Goal: Information Seeking & Learning: Learn about a topic

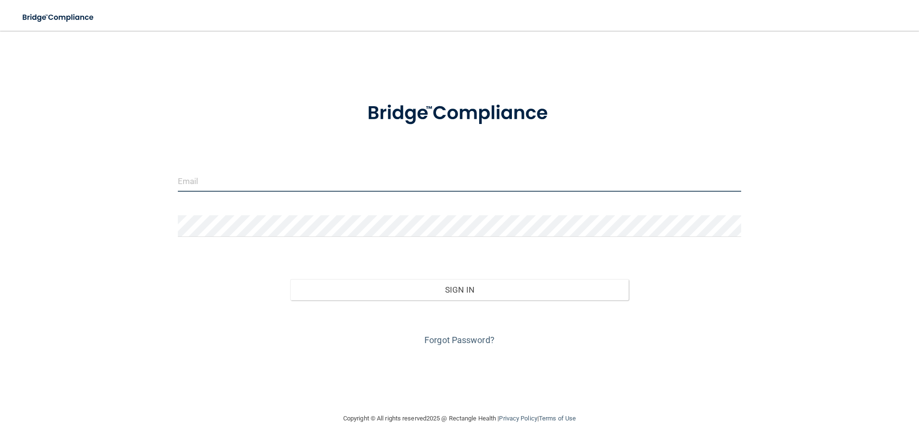
click at [220, 178] on input "email" at bounding box center [460, 181] width 564 height 22
type input "shgregory@rectanglehealth.com"
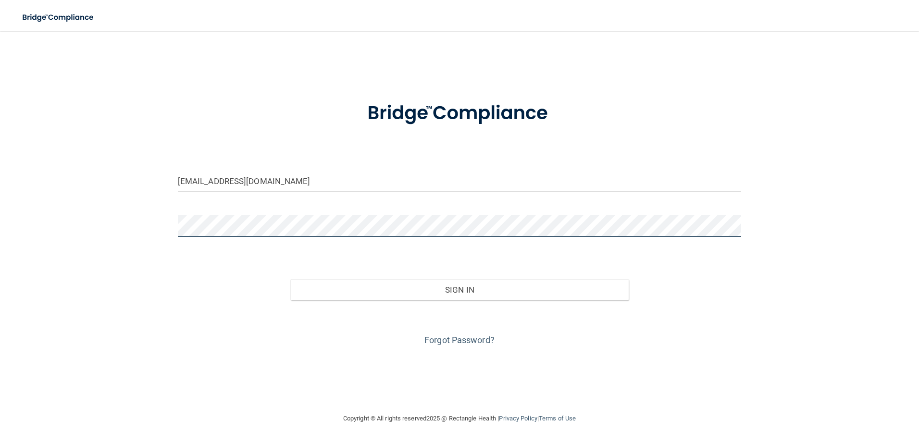
click at [290, 279] on button "Sign In" at bounding box center [459, 289] width 338 height 21
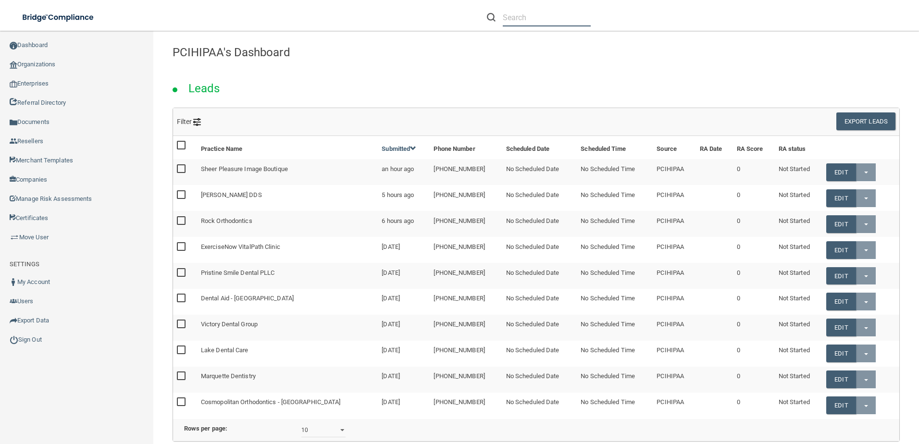
click at [529, 14] on input "text" at bounding box center [547, 18] width 88 height 18
paste input "Ridgeview Dental"
type input "Ridgeview Dental"
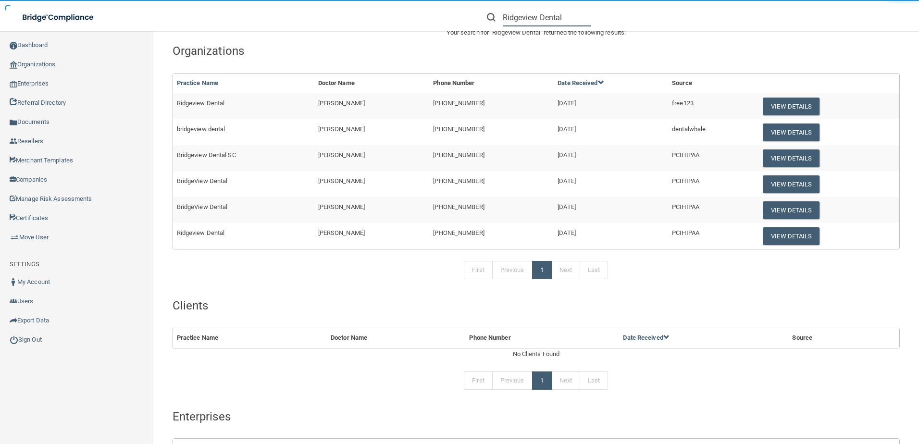
scroll to position [48, 0]
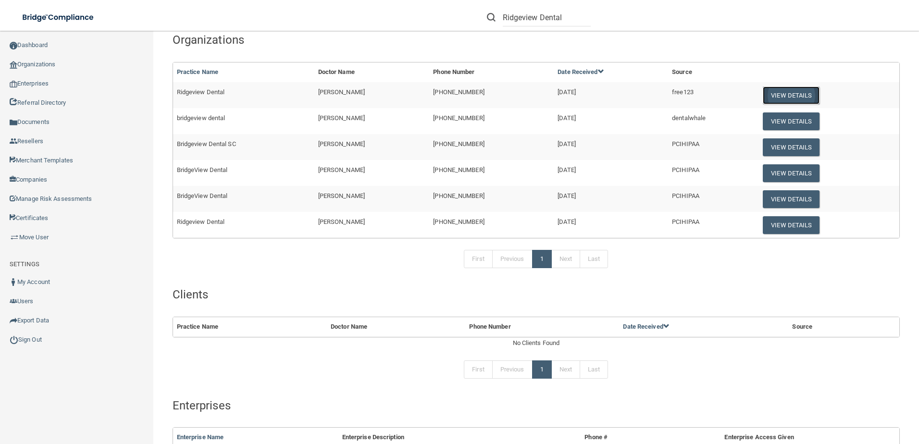
click at [780, 92] on button "View Details" at bounding box center [791, 96] width 57 height 18
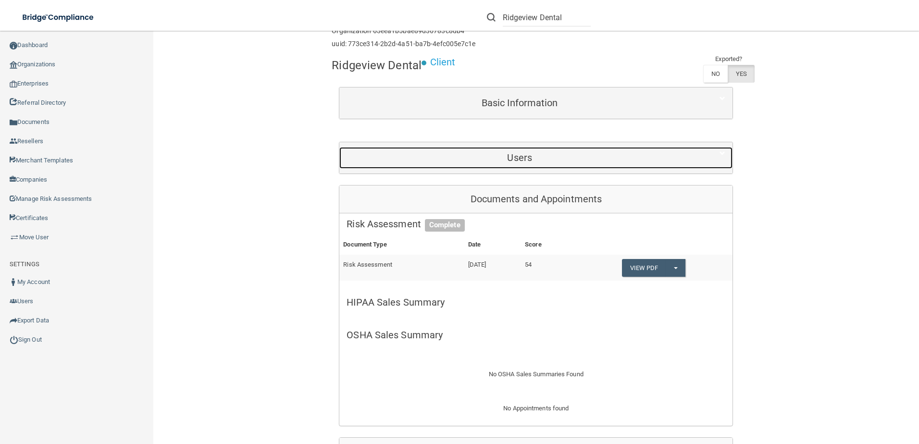
click at [485, 164] on div "Users" at bounding box center [519, 158] width 360 height 22
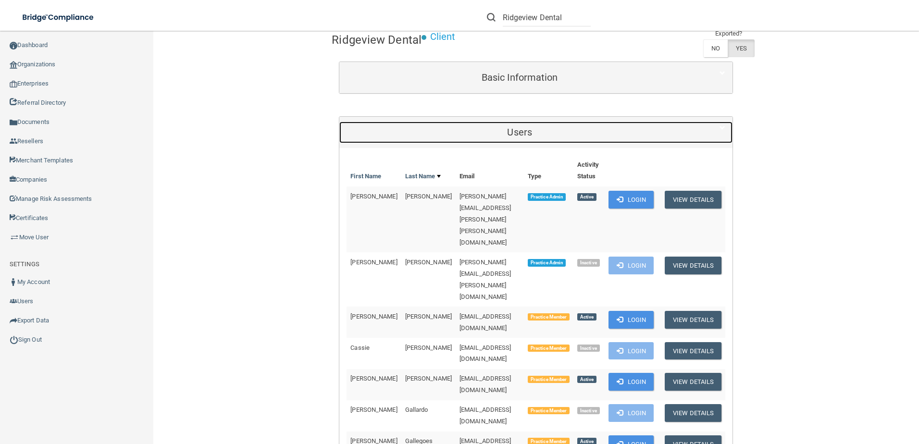
scroll to position [96, 0]
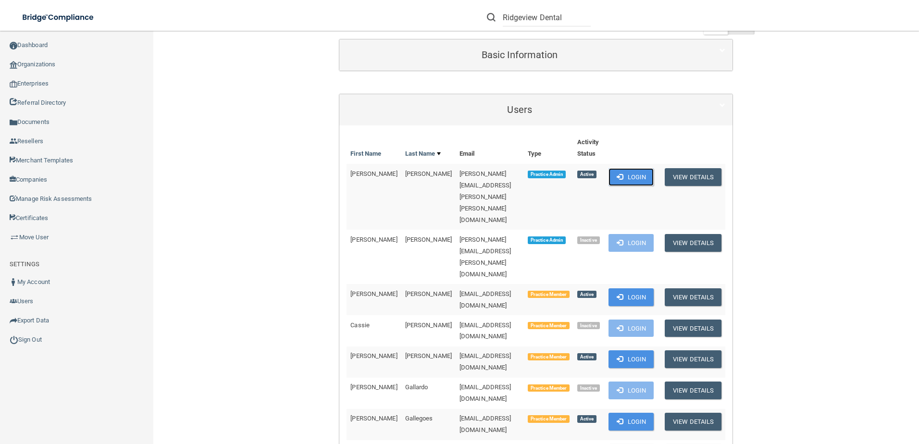
click at [631, 171] on button "Login" at bounding box center [631, 177] width 46 height 18
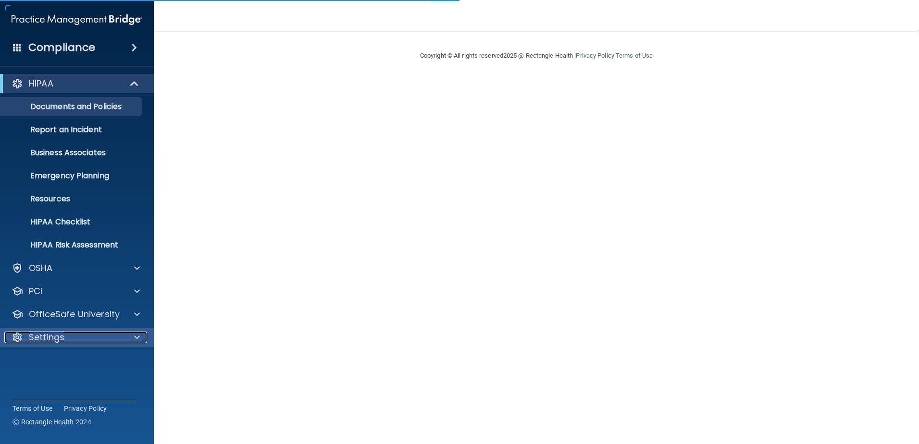
click at [53, 335] on p "Settings" at bounding box center [47, 338] width 36 height 12
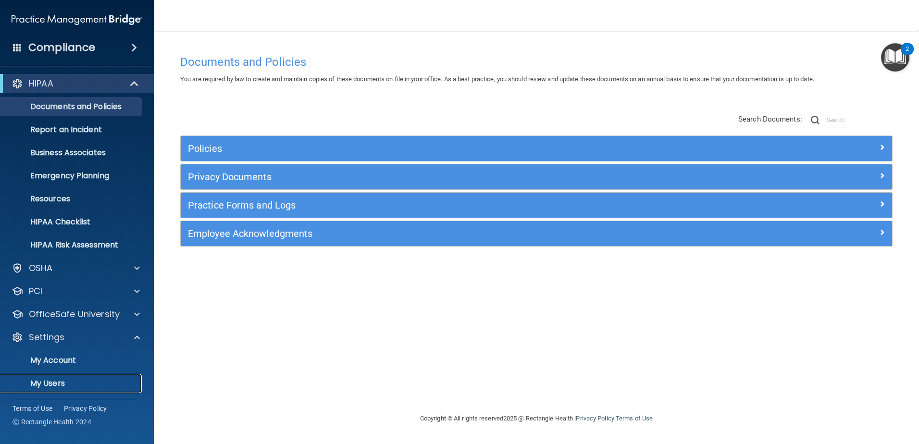
click at [65, 382] on p "My Users" at bounding box center [71, 384] width 131 height 10
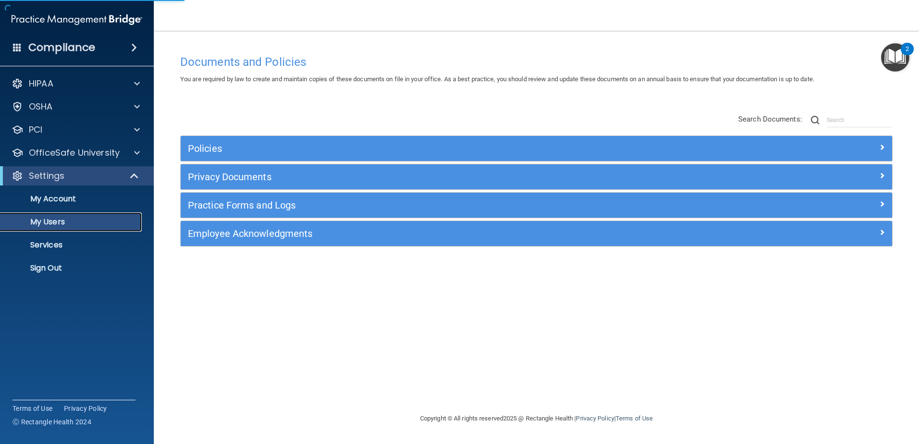
select select "20"
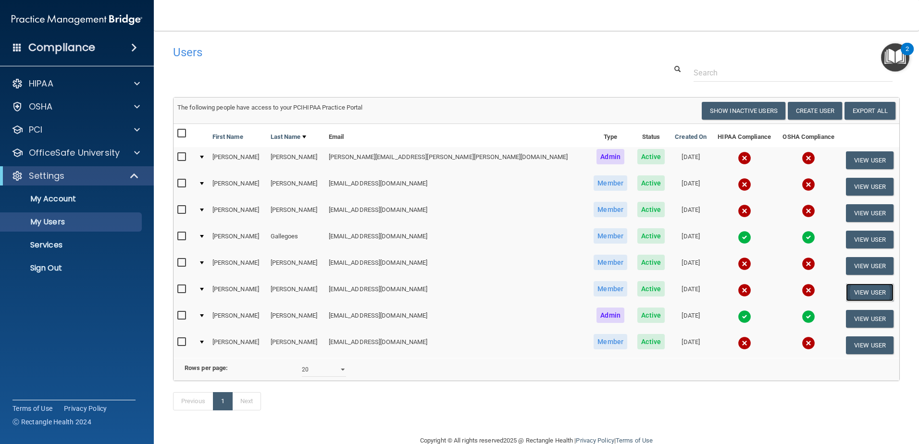
click at [857, 288] on button "View User" at bounding box center [870, 293] width 48 height 18
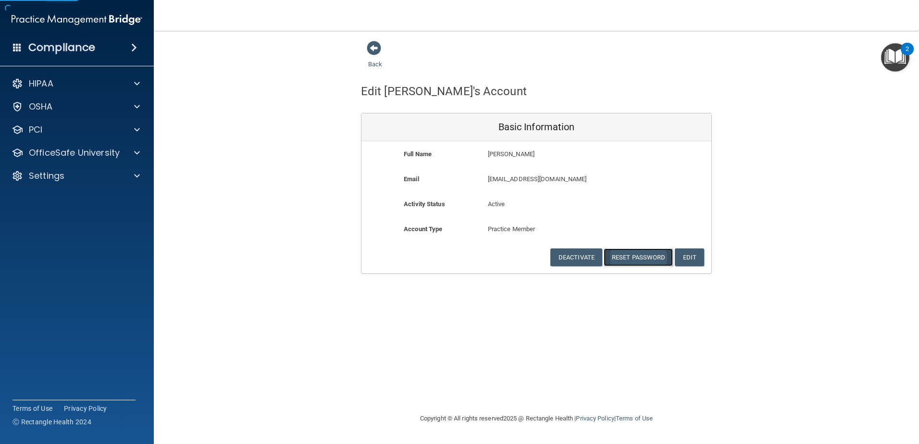
click at [640, 251] on button "Reset Password" at bounding box center [638, 257] width 69 height 18
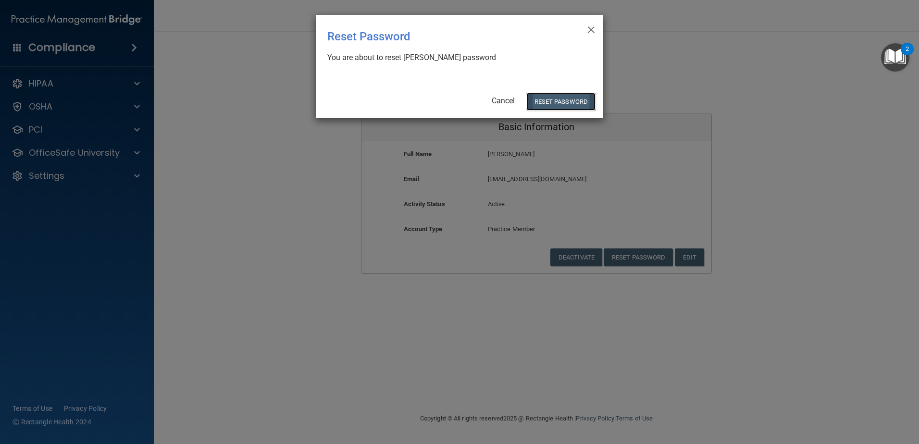
click at [538, 103] on button "Reset Password" at bounding box center [560, 102] width 69 height 18
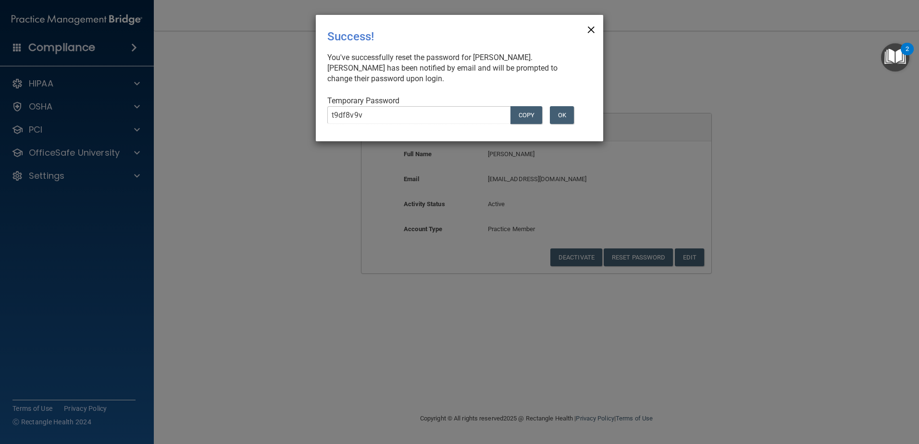
click at [593, 30] on span "×" at bounding box center [591, 28] width 9 height 19
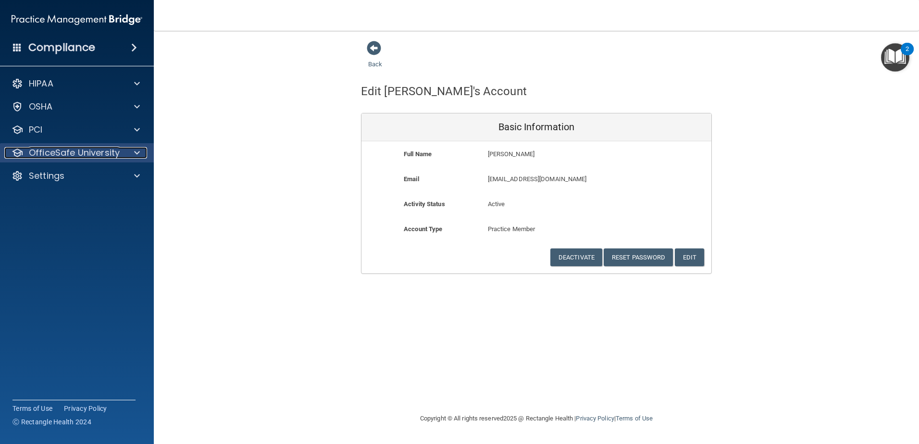
click at [75, 152] on p "OfficeSafe University" at bounding box center [74, 153] width 91 height 12
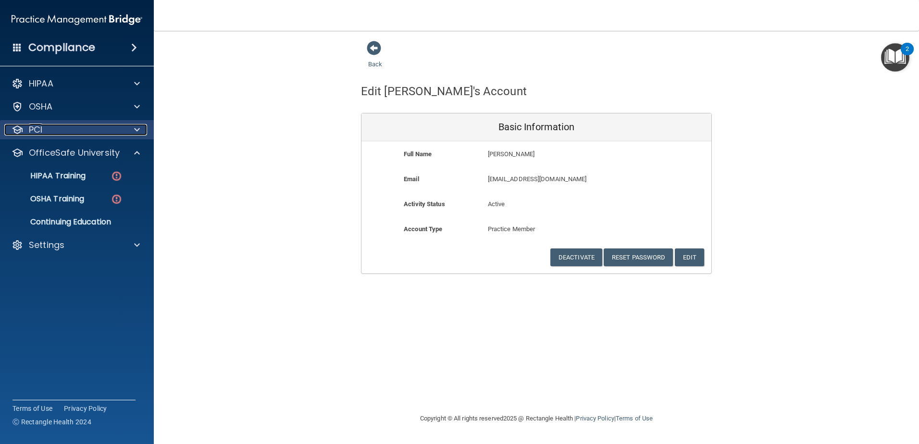
click at [126, 134] on div at bounding box center [136, 130] width 24 height 12
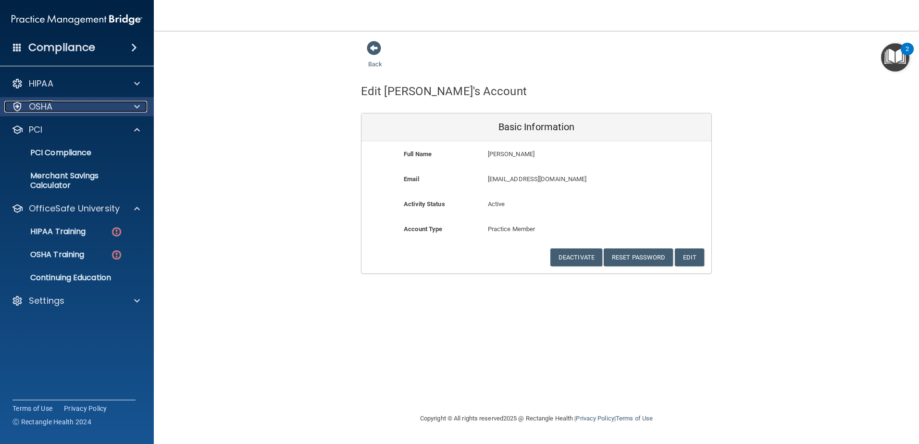
click at [97, 105] on div "OSHA" at bounding box center [63, 107] width 119 height 12
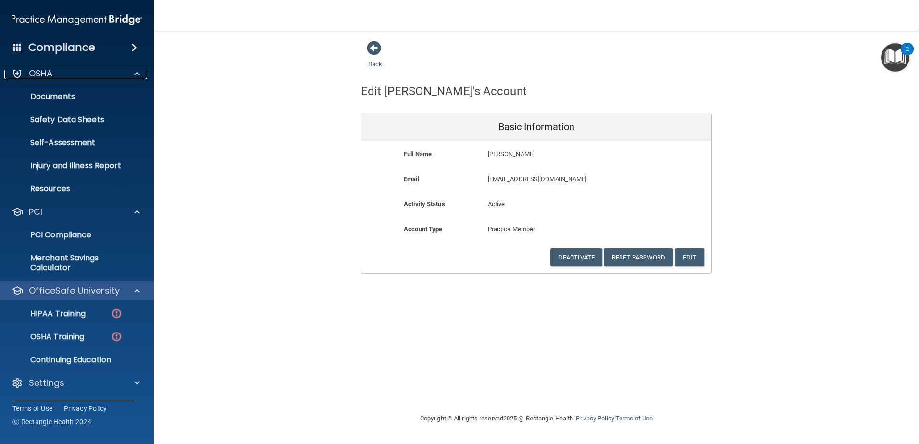
scroll to position [34, 0]
click at [120, 288] on div "OfficeSafe University" at bounding box center [63, 291] width 119 height 12
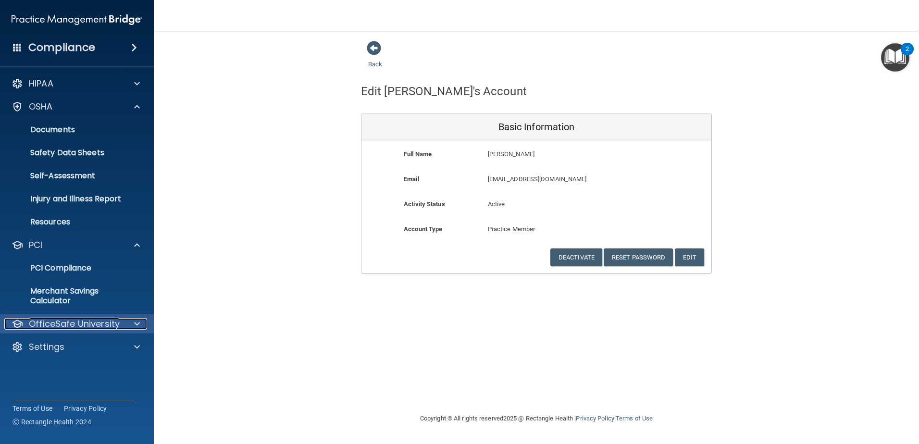
scroll to position [0, 0]
click at [110, 323] on p "OfficeSafe University" at bounding box center [74, 324] width 91 height 12
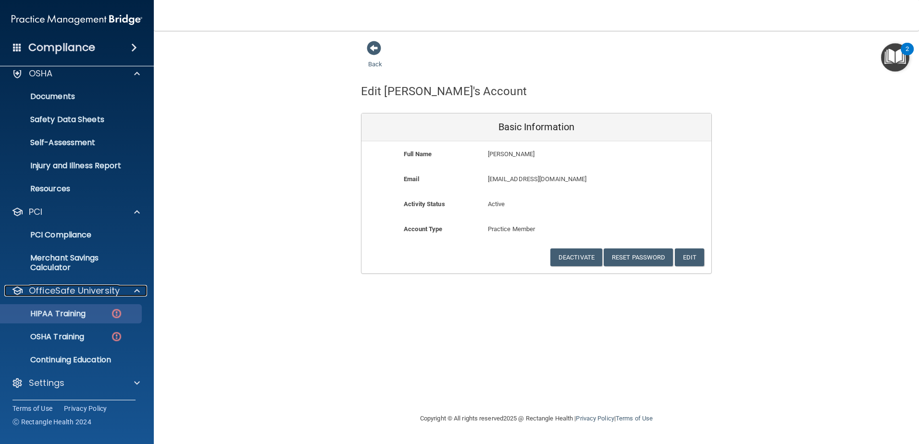
scroll to position [34, 0]
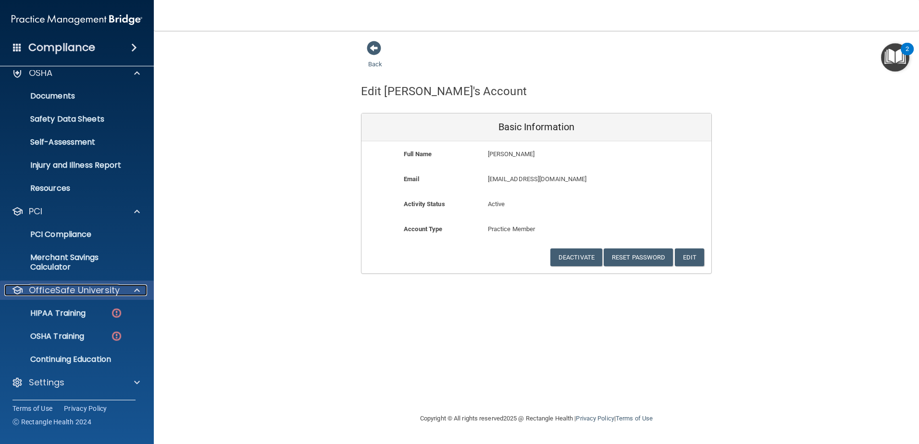
click at [73, 292] on p "OfficeSafe University" at bounding box center [74, 291] width 91 height 12
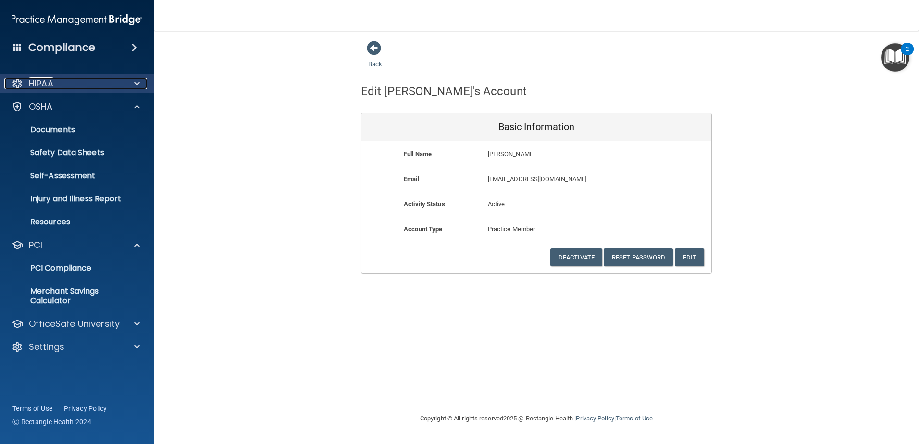
click at [113, 80] on div "HIPAA" at bounding box center [63, 84] width 119 height 12
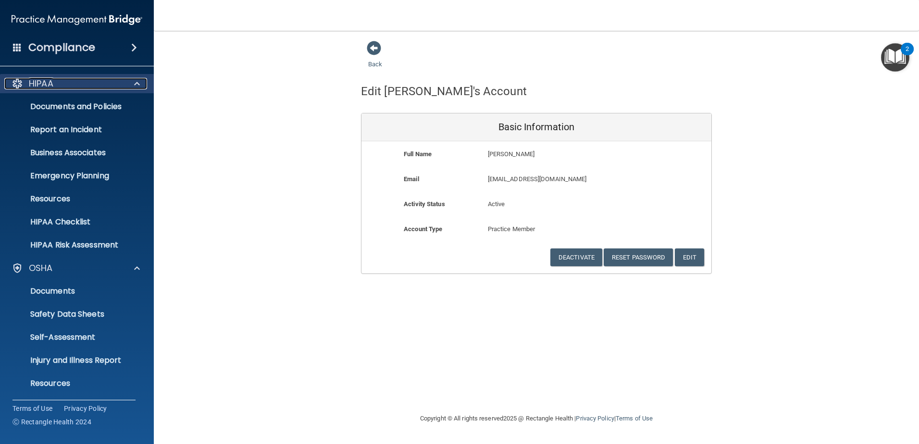
click at [104, 86] on div "HIPAA" at bounding box center [63, 84] width 119 height 12
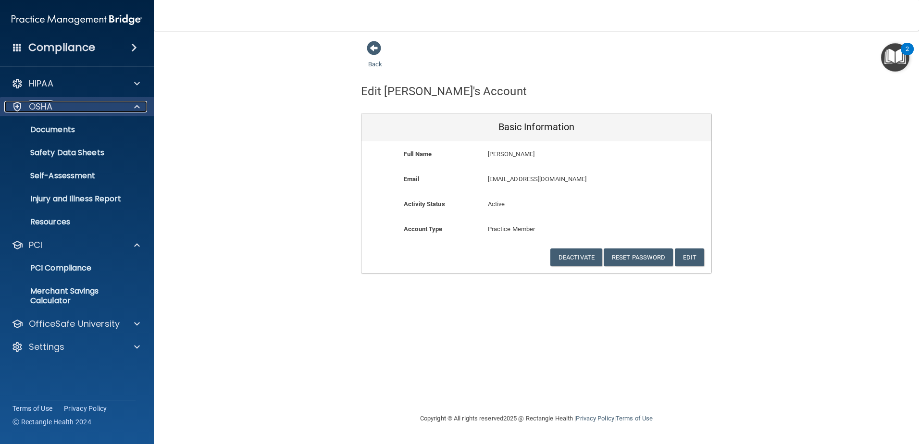
click at [121, 105] on div "OSHA" at bounding box center [63, 107] width 119 height 12
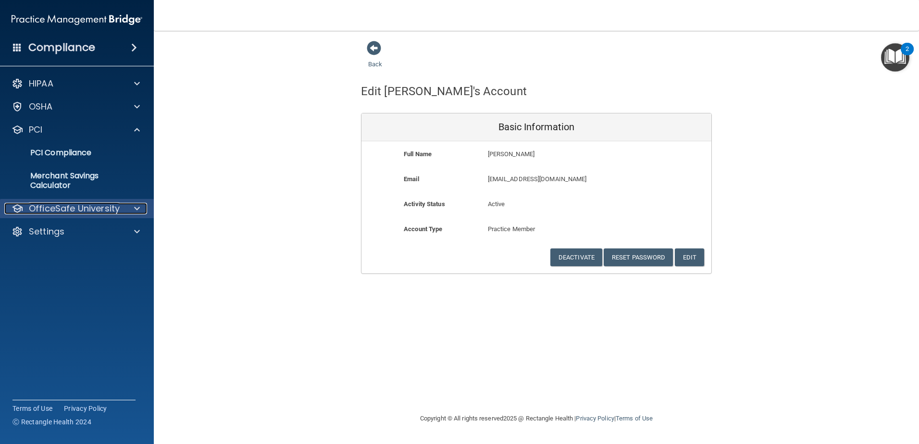
click at [108, 213] on p "OfficeSafe University" at bounding box center [74, 209] width 91 height 12
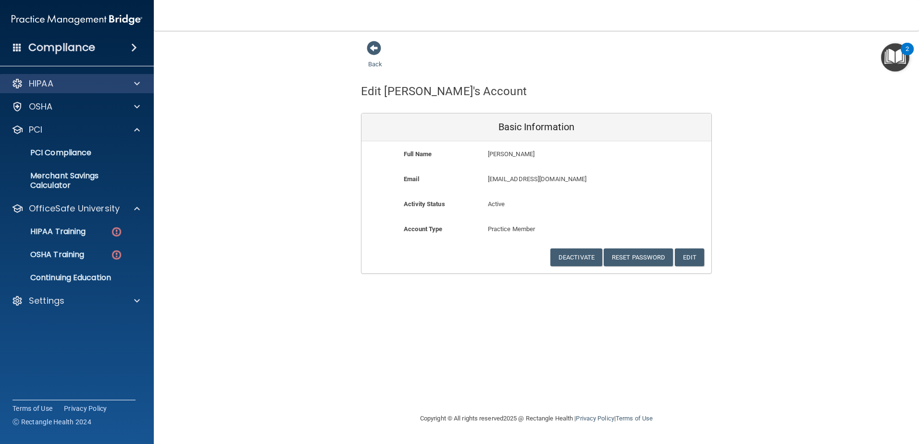
click at [87, 74] on div "HIPAA Documents and Policies Report an Incident Business Associates Emergency P…" at bounding box center [77, 194] width 154 height 248
click at [88, 79] on div "HIPAA" at bounding box center [63, 84] width 119 height 12
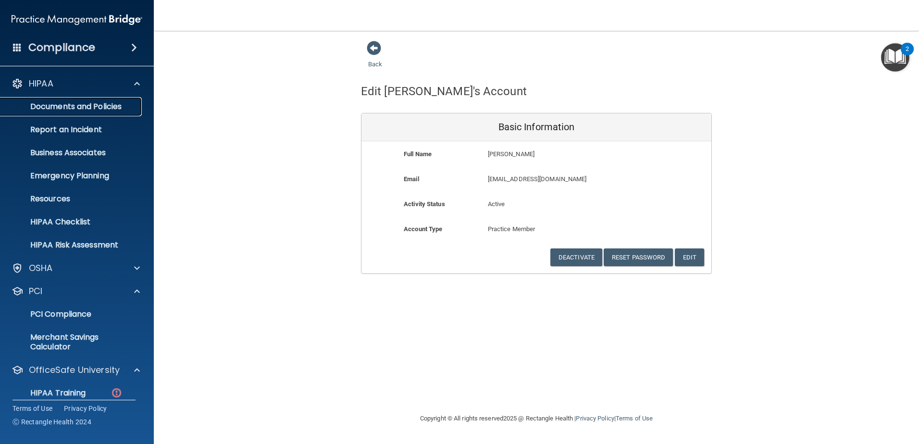
click at [88, 110] on p "Documents and Policies" at bounding box center [71, 107] width 131 height 10
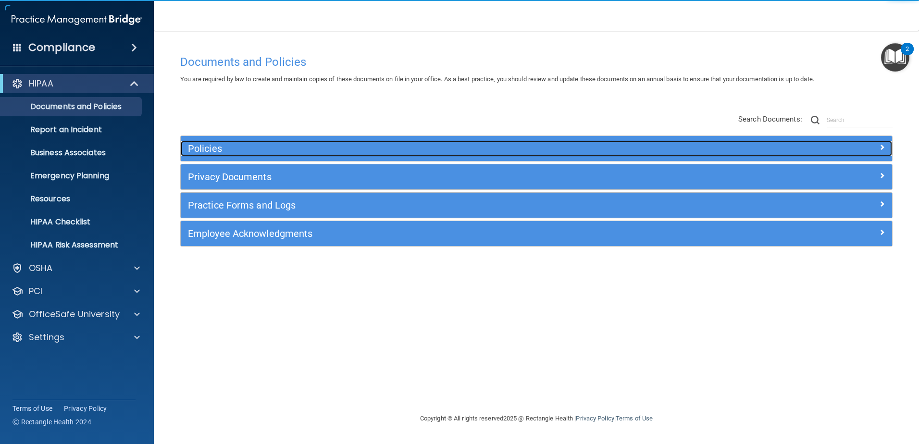
click at [245, 149] on h5 "Policies" at bounding box center [447, 148] width 519 height 11
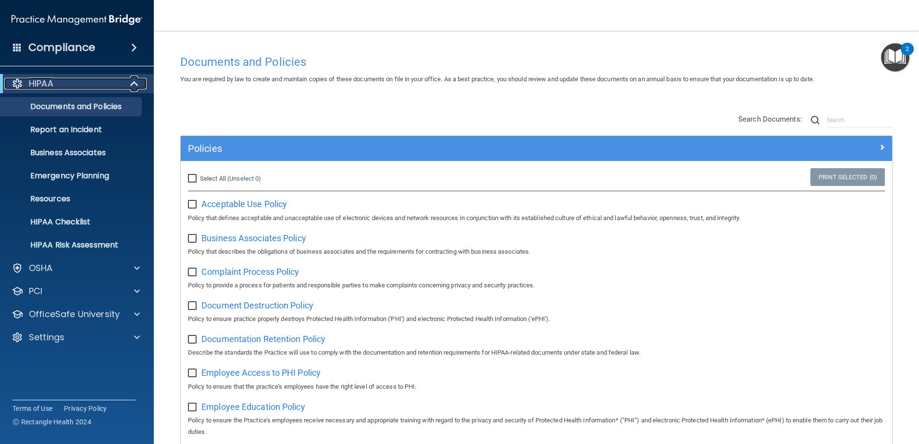
click at [116, 83] on div "HIPAA" at bounding box center [63, 84] width 119 height 12
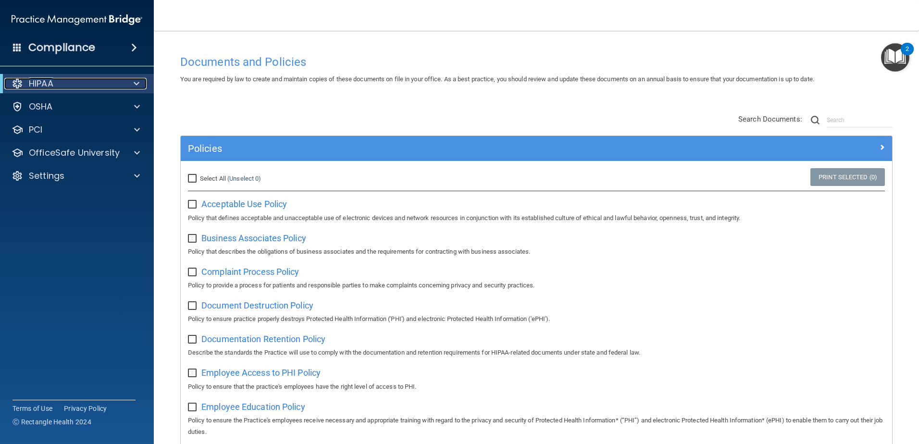
click at [135, 85] on span at bounding box center [137, 84] width 6 height 12
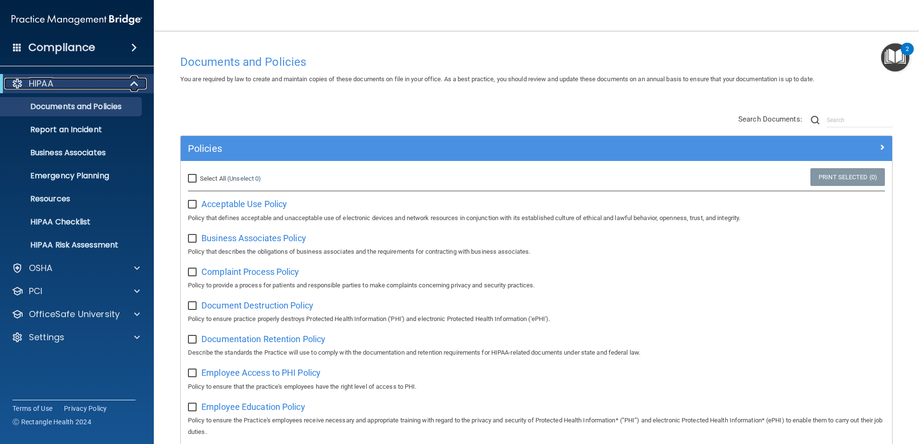
click at [119, 87] on div "HIPAA" at bounding box center [63, 84] width 119 height 12
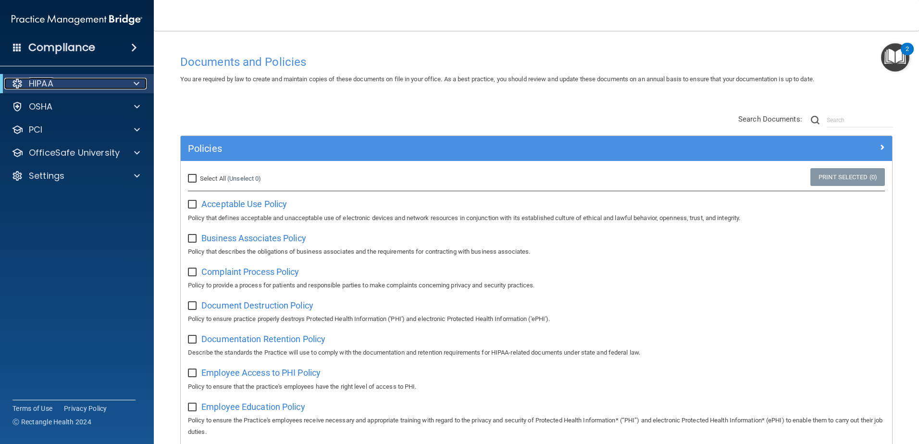
click at [127, 80] on div at bounding box center [135, 84] width 24 height 12
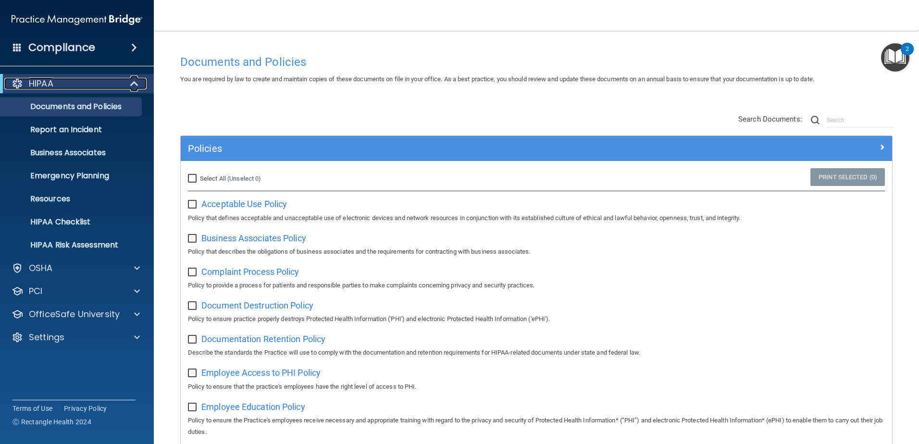
click at [66, 81] on div "HIPAA" at bounding box center [63, 84] width 119 height 12
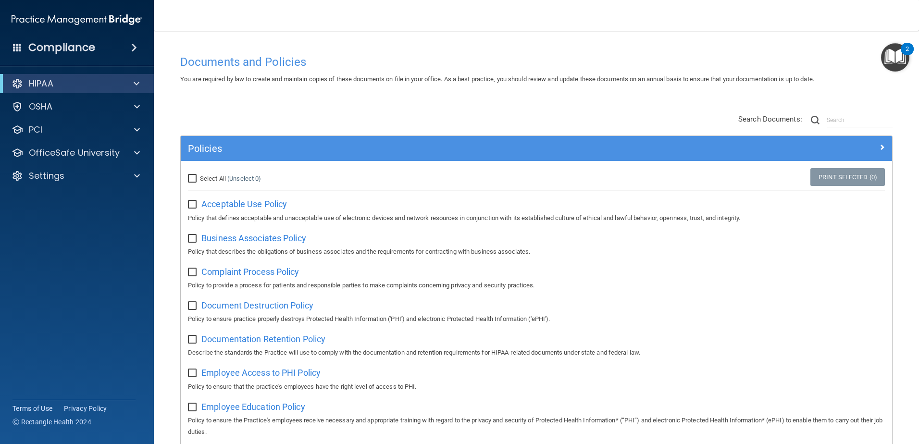
click at [135, 49] on span at bounding box center [134, 48] width 6 height 12
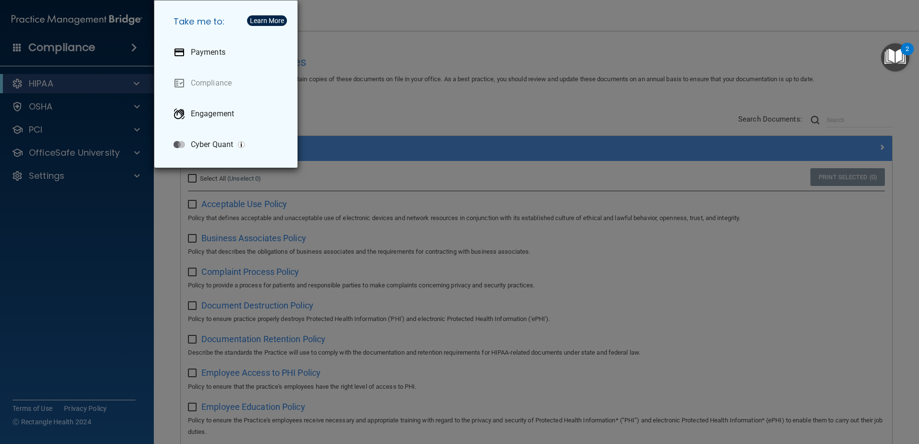
drag, startPoint x: 322, startPoint y: 91, endPoint x: 101, endPoint y: 117, distance: 222.1
click at [322, 92] on div "Take me to: Payments Compliance Engagement Cyber Quant" at bounding box center [459, 222] width 919 height 444
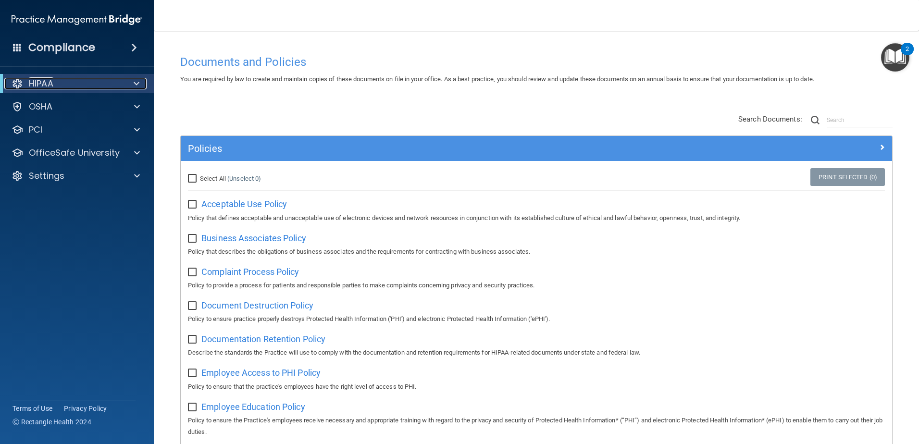
click at [96, 84] on div "HIPAA" at bounding box center [63, 84] width 119 height 12
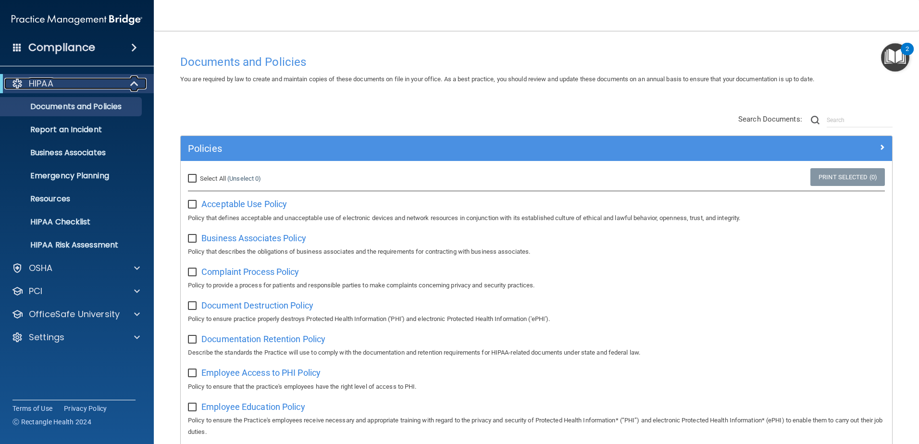
click at [125, 80] on div at bounding box center [135, 84] width 24 height 12
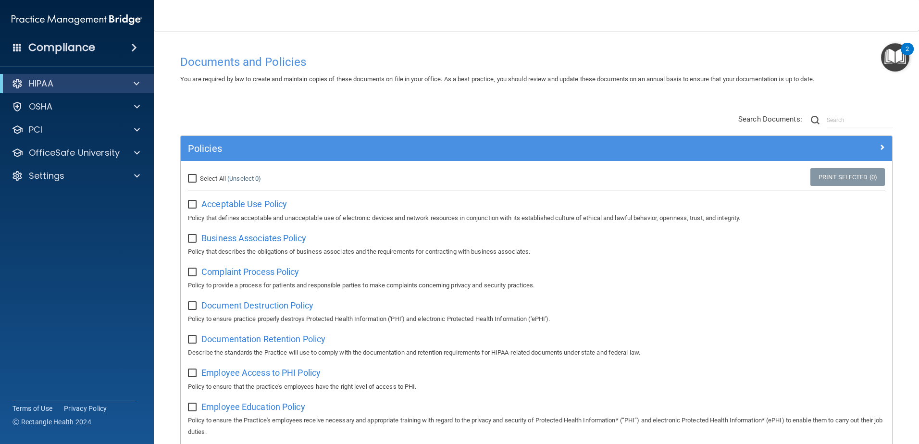
click at [78, 77] on div "HIPAA" at bounding box center [77, 83] width 154 height 19
click at [138, 81] on span at bounding box center [137, 84] width 6 height 12
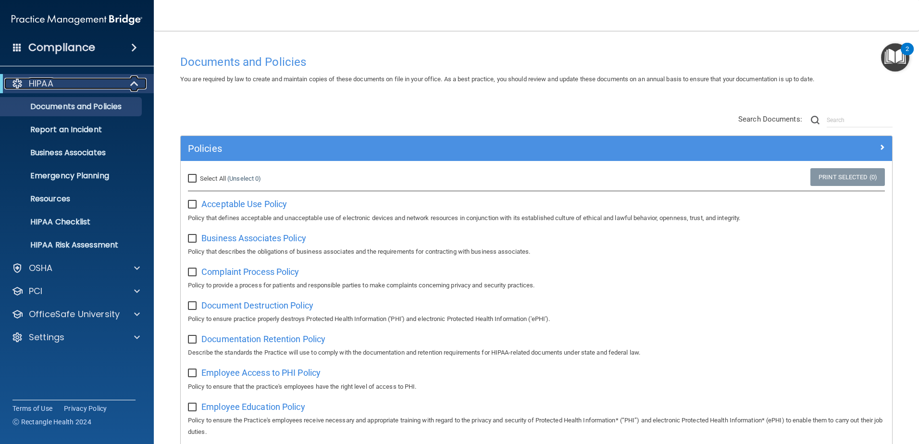
click at [134, 79] on span at bounding box center [135, 84] width 8 height 12
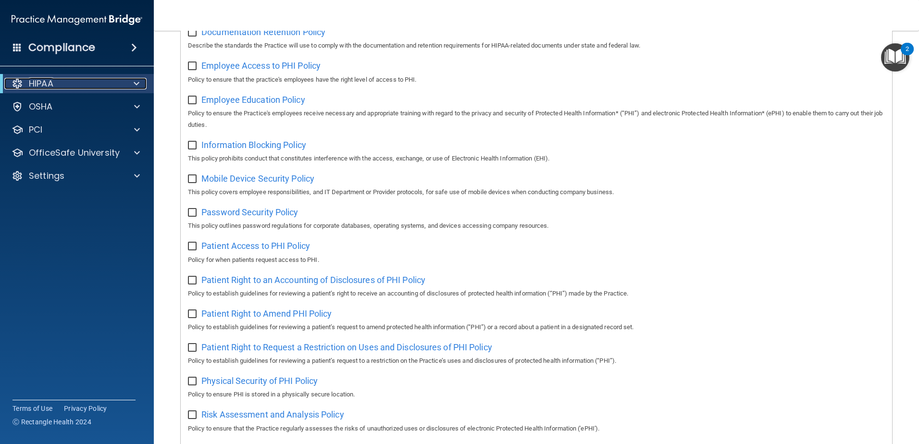
scroll to position [300, 0]
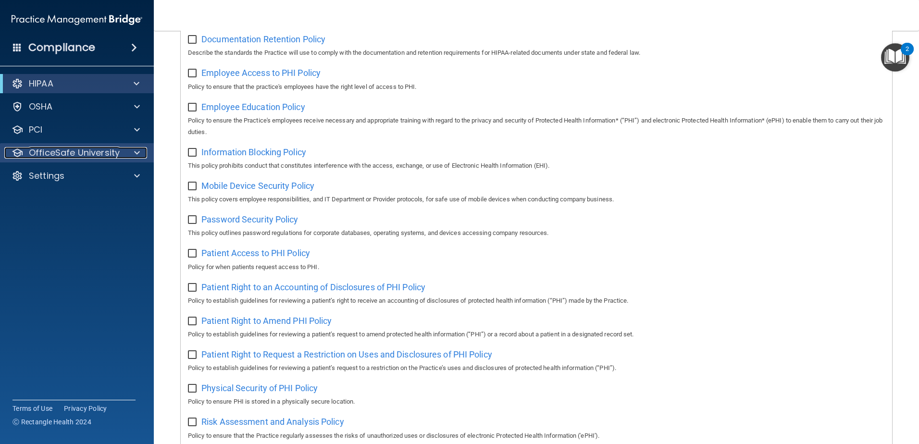
click at [87, 155] on p "OfficeSafe University" at bounding box center [74, 153] width 91 height 12
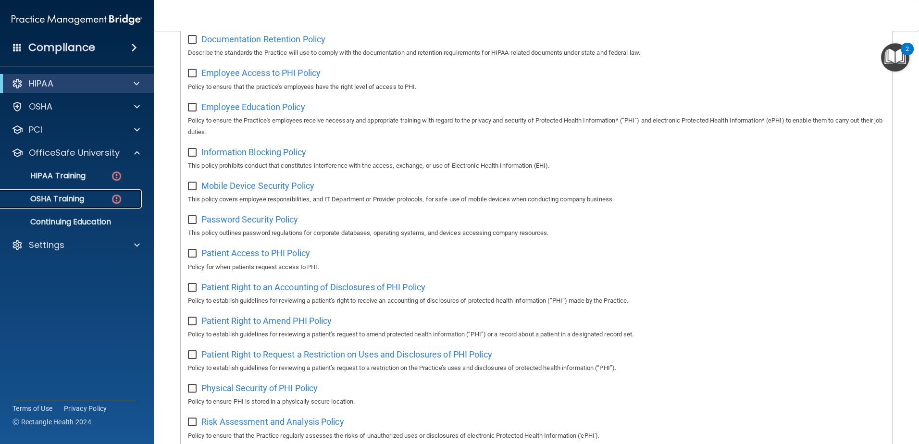
click at [67, 205] on link "OSHA Training" at bounding box center [65, 198] width 151 height 19
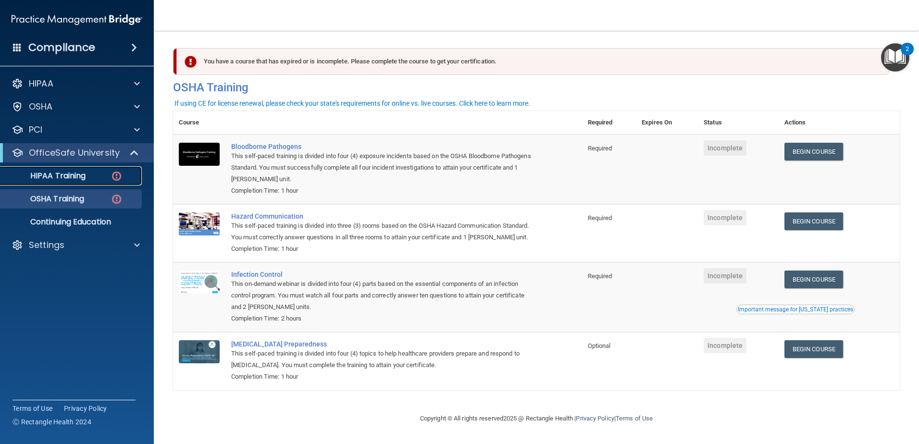
click at [108, 172] on div "HIPAA Training" at bounding box center [71, 176] width 131 height 10
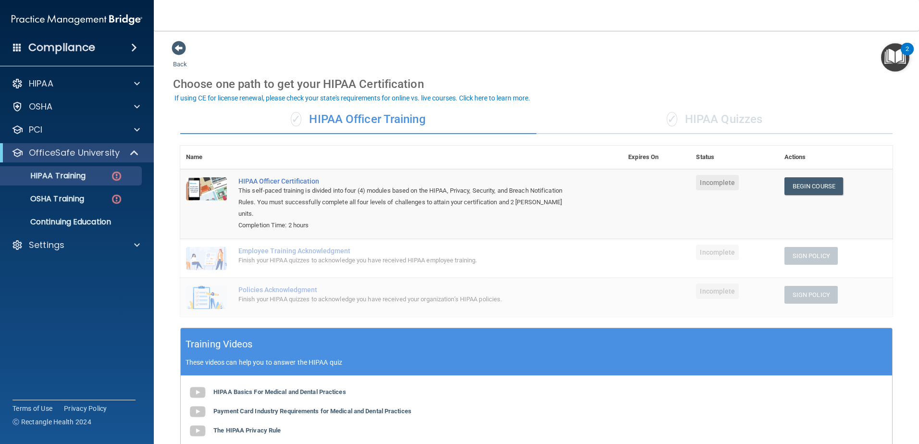
click at [667, 119] on span "✓" at bounding box center [672, 119] width 11 height 14
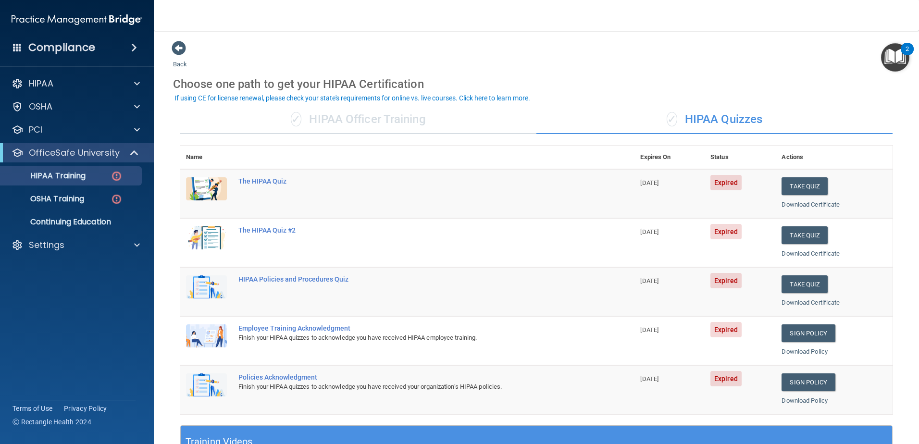
click at [319, 120] on div "✓ HIPAA Officer Training" at bounding box center [358, 119] width 356 height 29
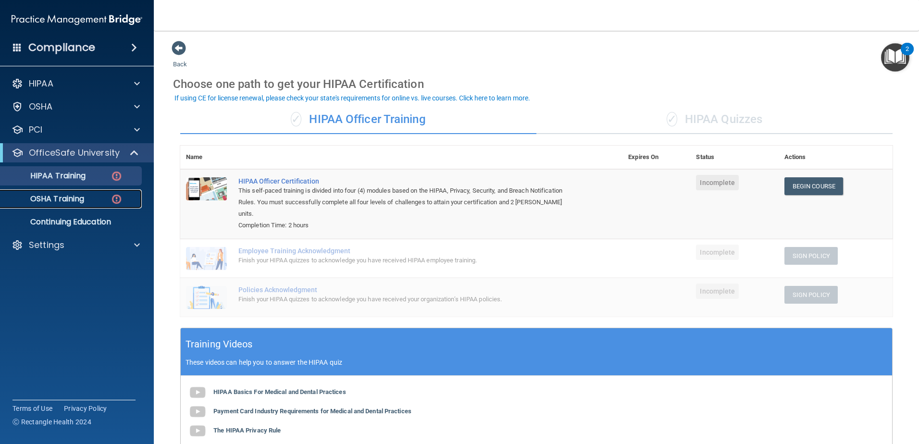
click at [98, 206] on link "OSHA Training" at bounding box center [65, 198] width 151 height 19
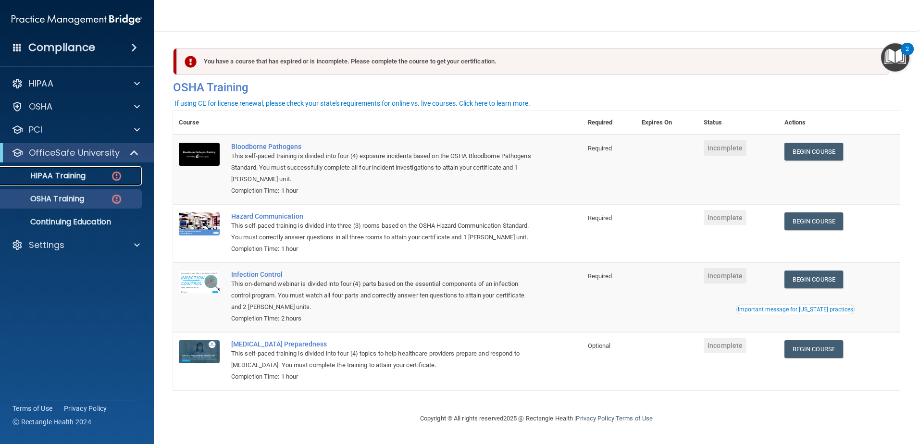
click at [98, 175] on div "HIPAA Training" at bounding box center [71, 176] width 131 height 10
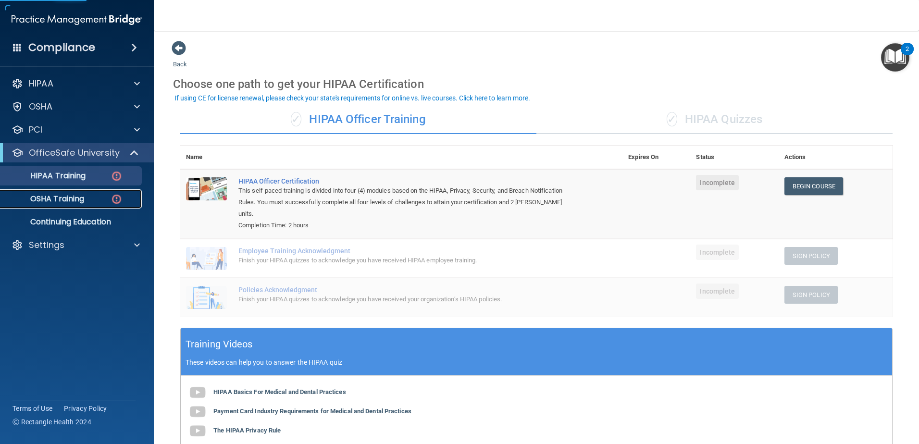
click at [108, 206] on link "OSHA Training" at bounding box center [65, 198] width 151 height 19
